Goal: Check status: Check status

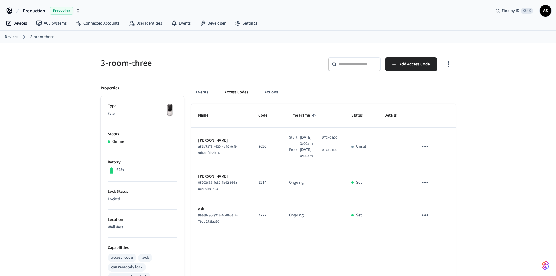
drag, startPoint x: 284, startPoint y: 138, endPoint x: 323, endPoint y: 154, distance: 41.5
click at [323, 154] on td "Start: [DATE] 3:00am UTC+04:00 End: [DATE] 4:00am UTC+04:00" at bounding box center [313, 147] width 63 height 39
click at [320, 154] on span "[DATE] 4:00am" at bounding box center [310, 153] width 20 height 12
drag, startPoint x: 313, startPoint y: 156, endPoint x: 285, endPoint y: 138, distance: 33.1
click at [289, 138] on div "Start: [DATE] 3:00am UTC+04:00 End: [DATE] 4:00am UTC+04:00" at bounding box center [313, 147] width 48 height 25
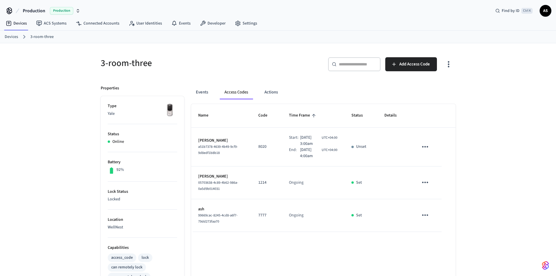
click at [341, 145] on td "Start: [DATE] 3:00am UTC+04:00 End: [DATE] 4:00am UTC+04:00" at bounding box center [313, 147] width 63 height 39
click at [331, 149] on span "UTC+04:00" at bounding box center [330, 150] width 16 height 5
click at [315, 159] on span "[DATE] 4:00am" at bounding box center [310, 153] width 20 height 12
drag, startPoint x: 315, startPoint y: 157, endPoint x: 275, endPoint y: 137, distance: 44.3
click at [275, 137] on tr "[PERSON_NAME] a51b7378-4639-4b49-9cf9-9d8edf1b8b18 8020 Start: [DATE] 3:00am UT…" at bounding box center [323, 147] width 265 height 39
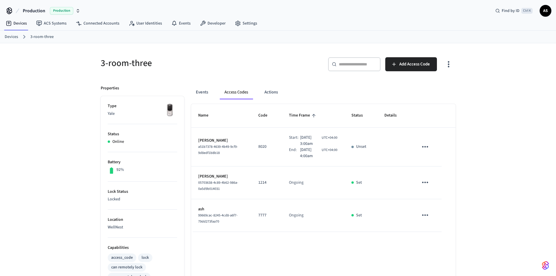
click at [277, 138] on td "8020" at bounding box center [267, 147] width 31 height 39
drag, startPoint x: 285, startPoint y: 138, endPoint x: 314, endPoint y: 153, distance: 33.7
click at [314, 153] on div "Start: [DATE] 3:00am UTC+04:00 End: [DATE] 4:00am UTC+04:00" at bounding box center [313, 147] width 48 height 25
click at [313, 156] on span "[DATE] 4:00am" at bounding box center [310, 153] width 20 height 12
click at [312, 157] on span "[DATE] 4:00am" at bounding box center [310, 153] width 20 height 12
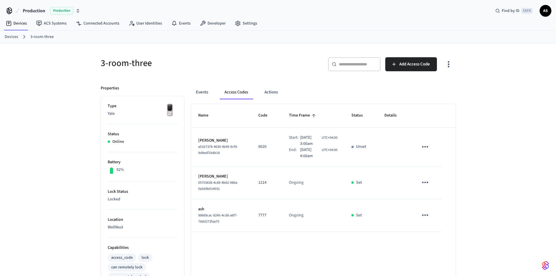
click at [312, 153] on span "[DATE] 4:00am" at bounding box center [310, 153] width 20 height 12
click at [311, 157] on span "[DATE] 4:00am" at bounding box center [310, 153] width 20 height 12
drag, startPoint x: 311, startPoint y: 156, endPoint x: 285, endPoint y: 137, distance: 32.1
click at [289, 137] on div "Start: [DATE] 3:00am UTC+04:00 End: [DATE] 4:00am UTC+04:00" at bounding box center [313, 147] width 48 height 25
click at [282, 134] on td "Start: [DATE] 3:00am UTC+04:00 End: [DATE] 4:00am UTC+04:00" at bounding box center [313, 147] width 63 height 39
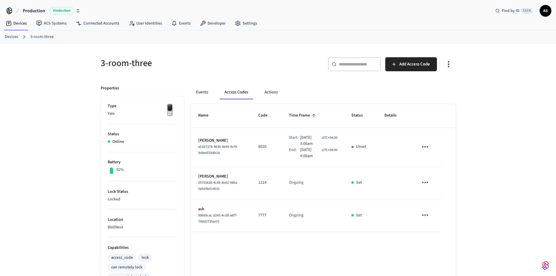
drag, startPoint x: 285, startPoint y: 137, endPoint x: 313, endPoint y: 156, distance: 34.0
click at [313, 156] on div "Start: [DATE] 3:00am UTC+04:00 End: [DATE] 4:00am UTC+04:00" at bounding box center [313, 147] width 48 height 25
click at [319, 155] on span "[DATE] 4:00am" at bounding box center [310, 153] width 20 height 12
drag, startPoint x: 315, startPoint y: 156, endPoint x: 287, endPoint y: 138, distance: 32.7
click at [289, 138] on div "Start: [DATE] 3:00am UTC+04:00 End: [DATE] 4:00am UTC+04:00" at bounding box center [313, 147] width 48 height 25
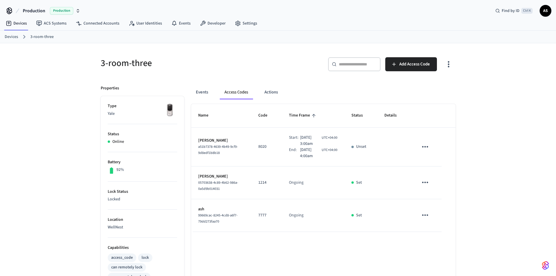
drag, startPoint x: 479, startPoint y: 131, endPoint x: 464, endPoint y: 87, distance: 46.0
click at [480, 130] on div "3-room-three ​ ​ Add Access Code Properties Type Yale Status Online Battery 92%…" at bounding box center [278, 238] width 556 height 390
